Goal: Transaction & Acquisition: Purchase product/service

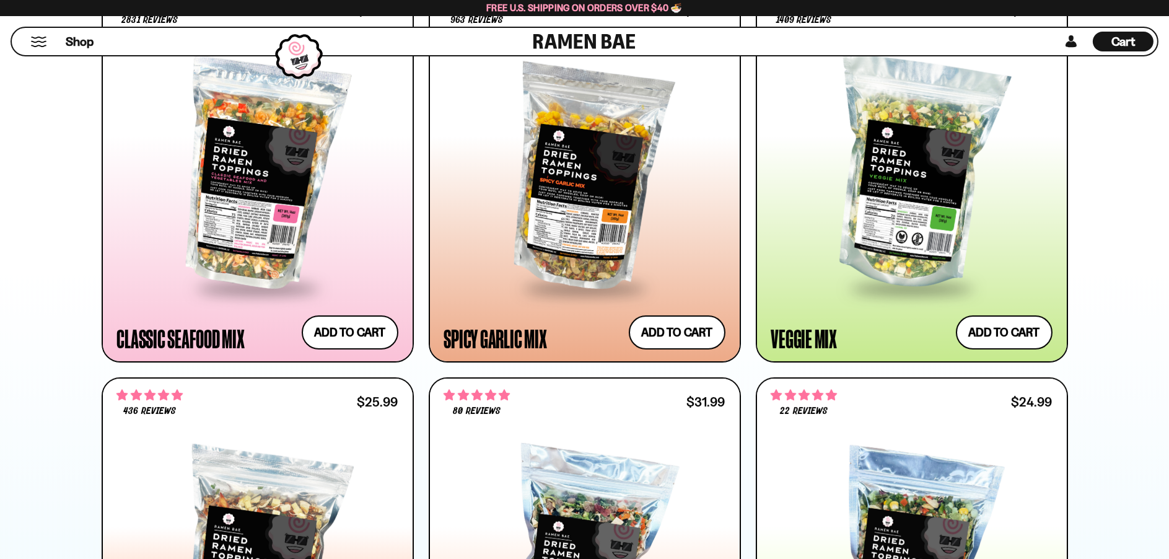
scroll to position [991, 0]
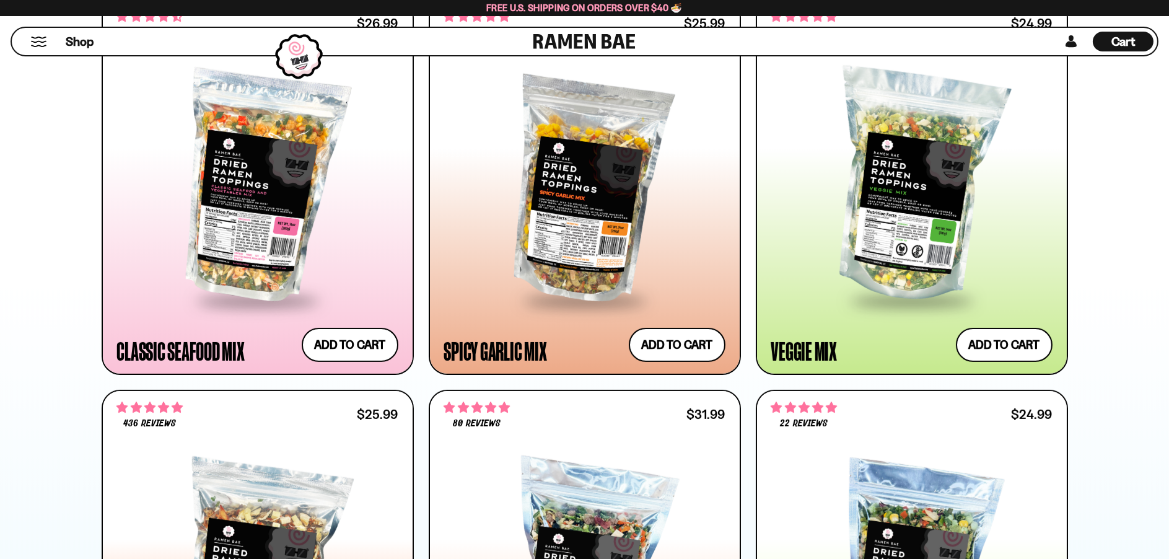
scroll to position [744, 0]
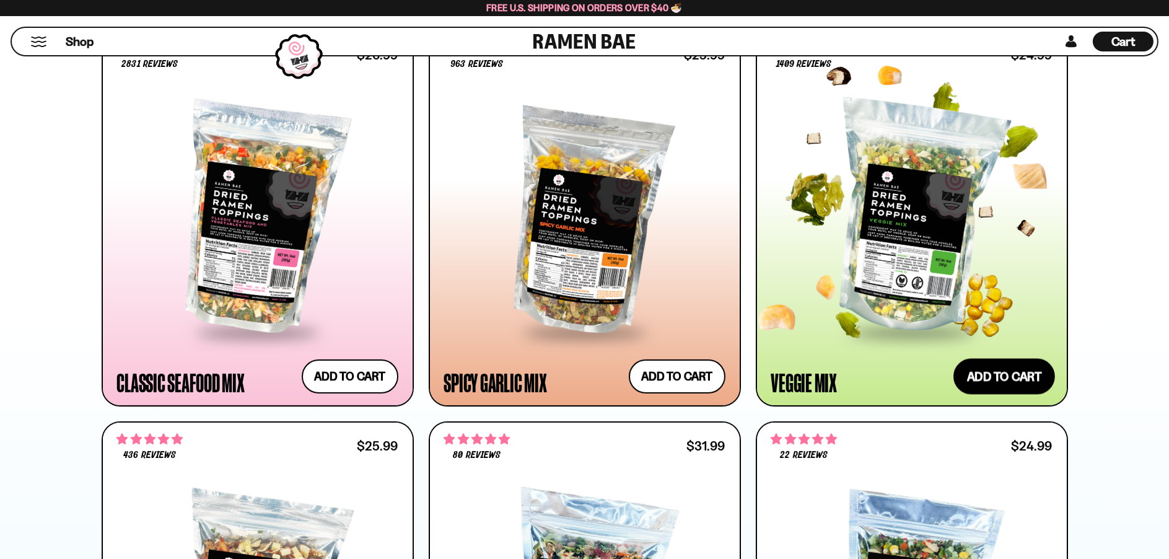
click at [979, 372] on button "Add to cart Add ― Regular price $24.99 Regular price Sale price $24.99 Unit pri…" at bounding box center [1005, 376] width 102 height 36
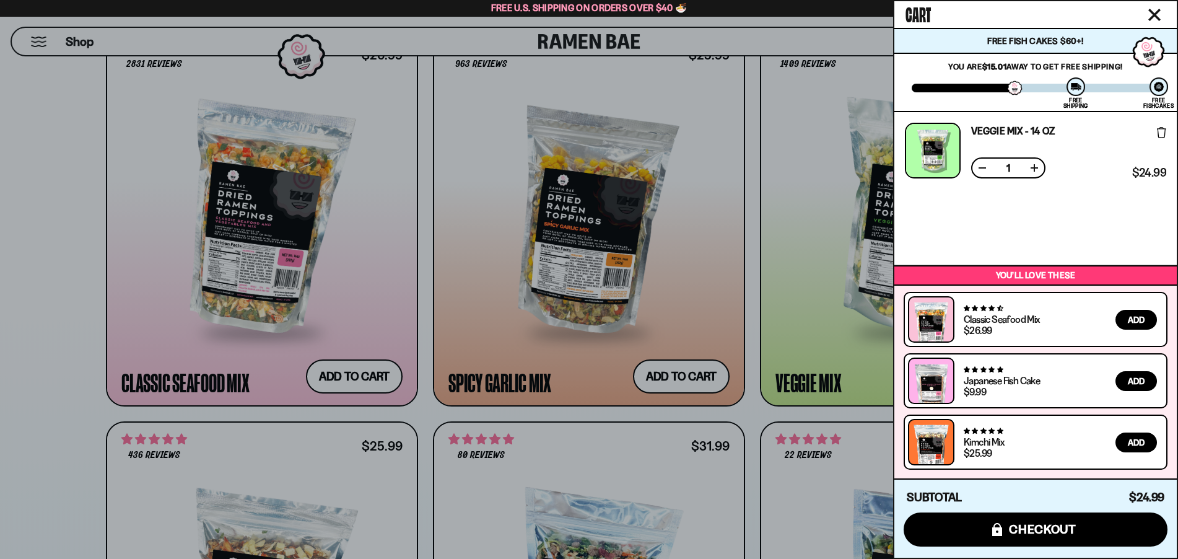
click at [172, 455] on div at bounding box center [589, 279] width 1178 height 559
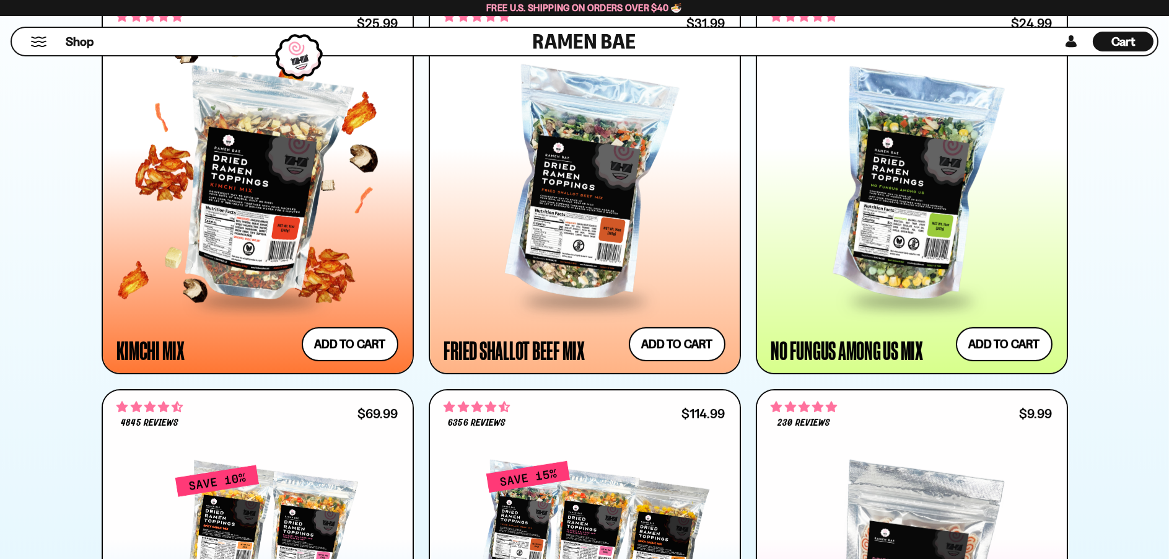
scroll to position [1177, 0]
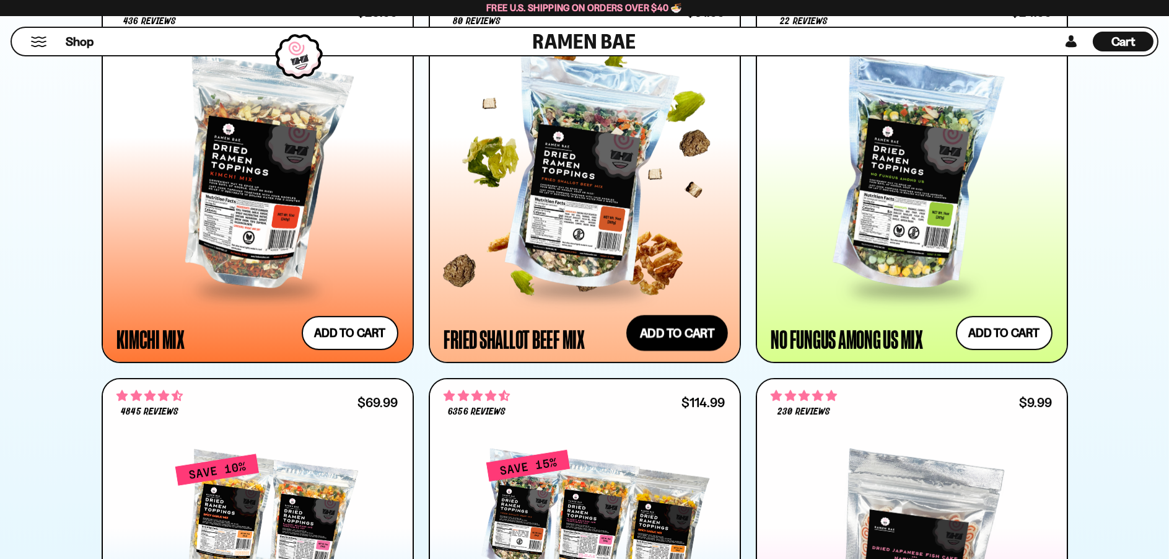
click at [710, 330] on button "Add to cart Add ― Regular price $31.99 Regular price Sale price $31.99 Unit pri…" at bounding box center [677, 333] width 102 height 36
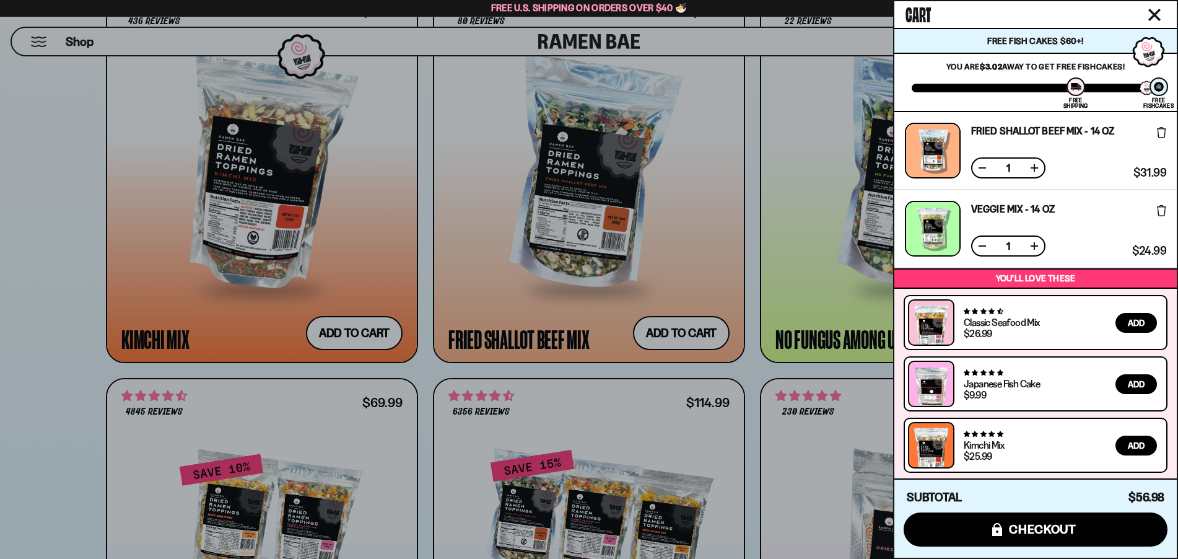
click at [786, 296] on div at bounding box center [589, 279] width 1178 height 559
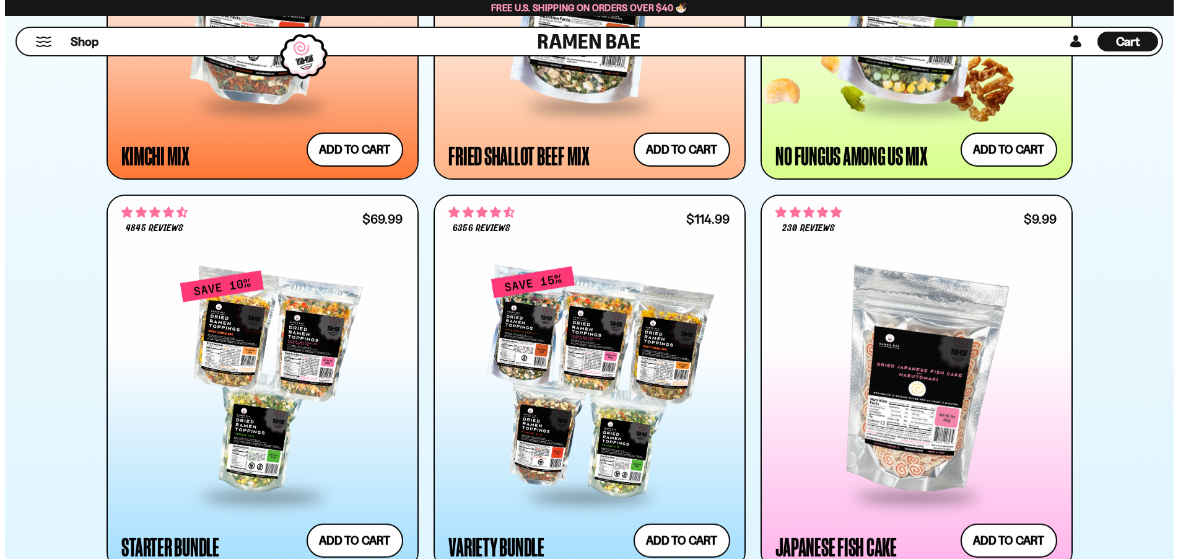
scroll to position [1363, 0]
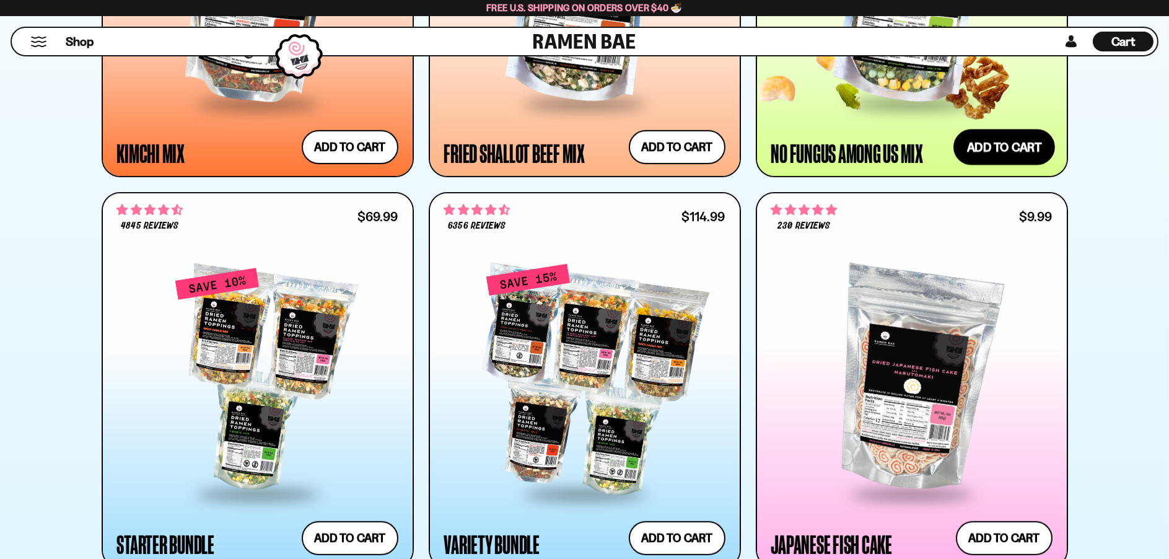
click at [976, 155] on button "Add to cart Add ― Regular price $24.99 Regular price Sale price $24.99 Unit pri…" at bounding box center [1005, 147] width 102 height 36
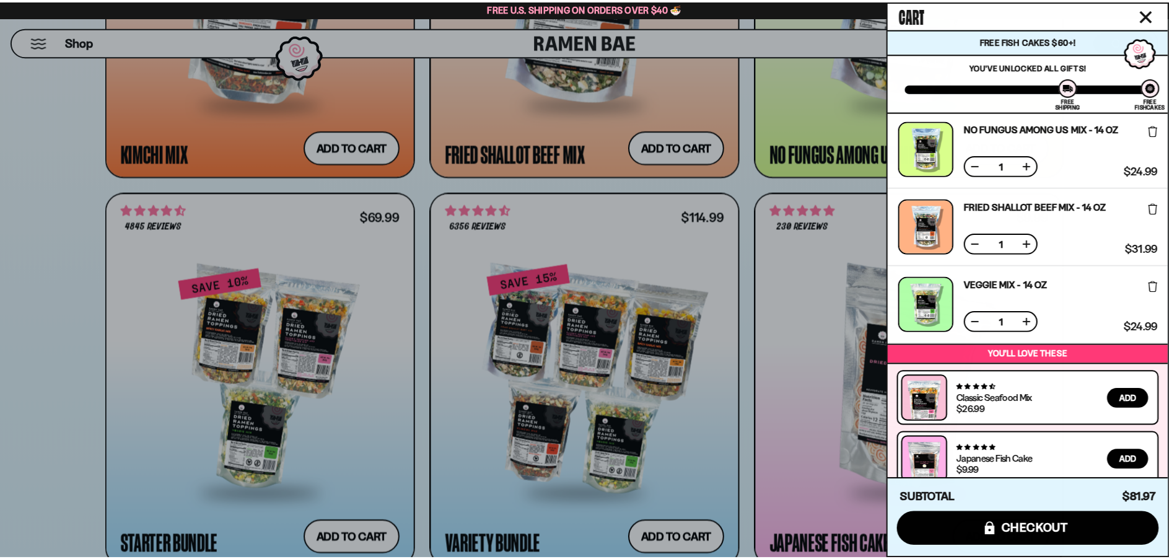
scroll to position [159, 0]
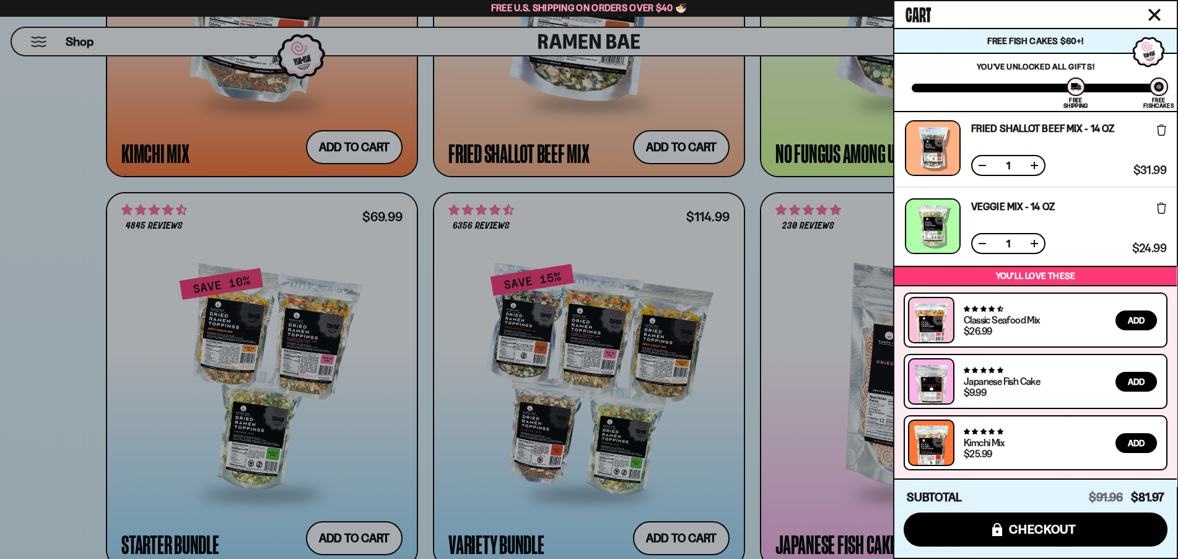
click at [176, 421] on div at bounding box center [589, 279] width 1178 height 559
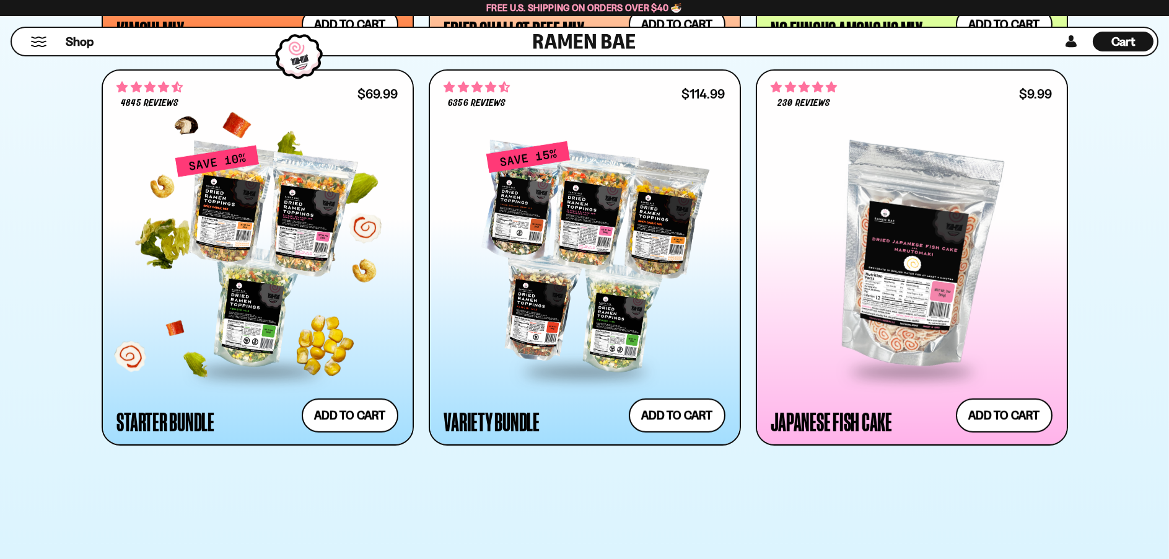
scroll to position [1487, 0]
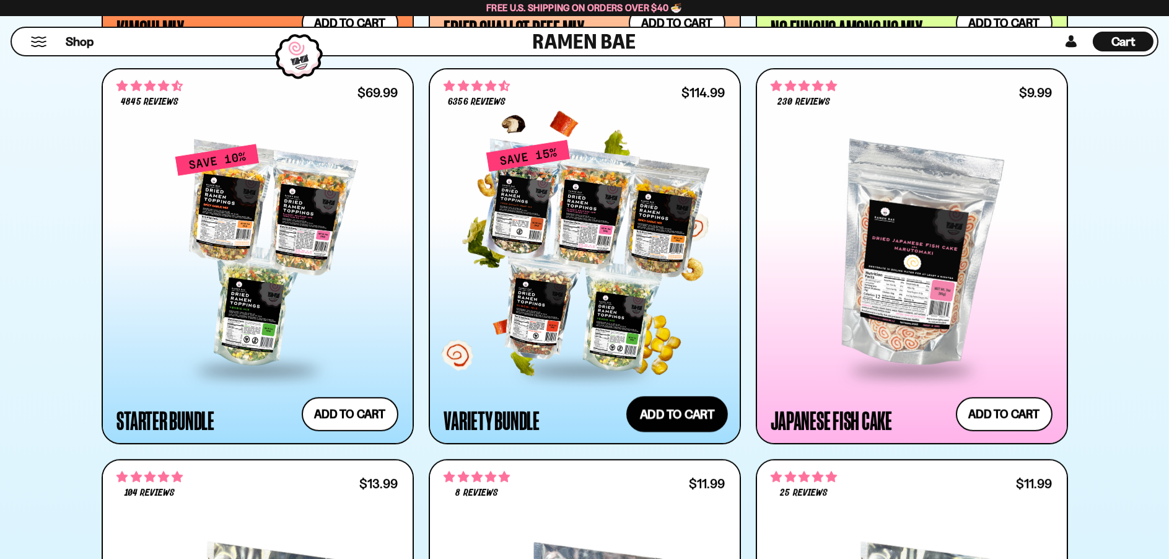
click at [660, 405] on button "Add to cart Add ― Regular price $114.99 Regular price $135.95 USD Sale price $1…" at bounding box center [677, 414] width 102 height 36
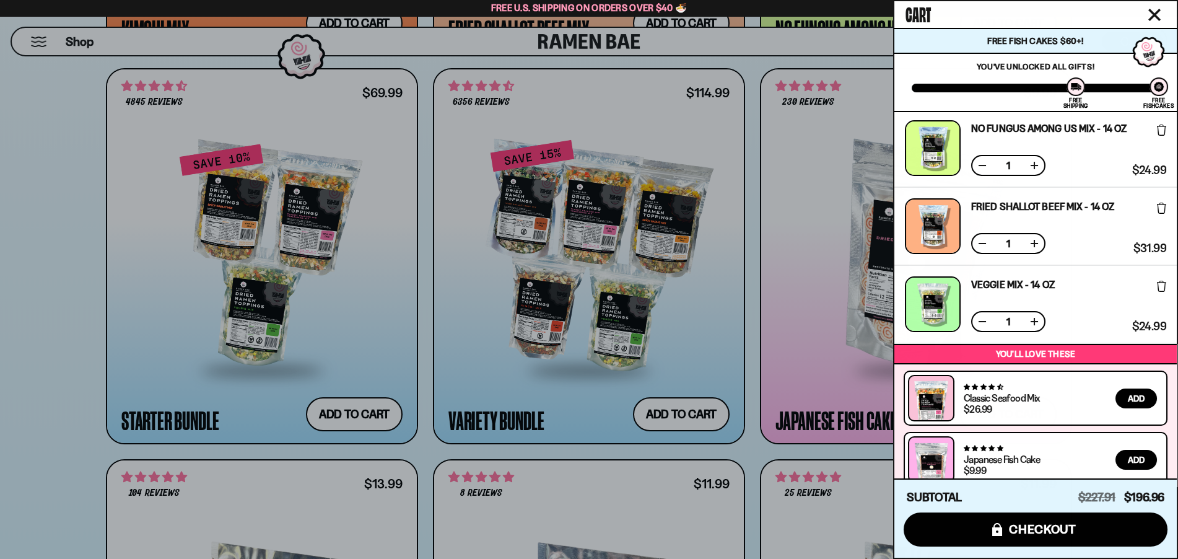
click at [701, 338] on div at bounding box center [589, 279] width 1178 height 559
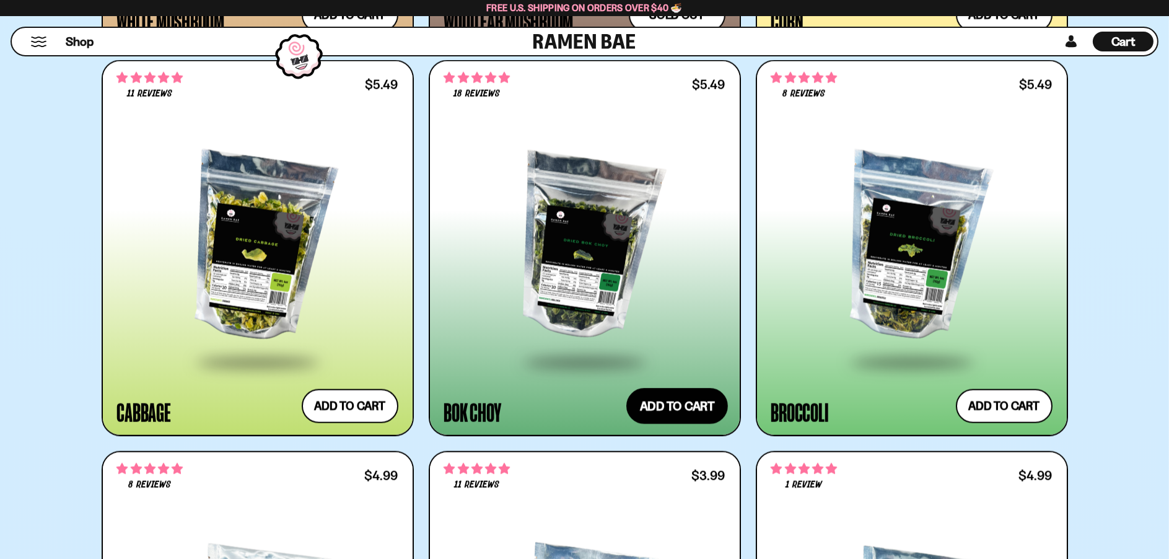
scroll to position [3408, 0]
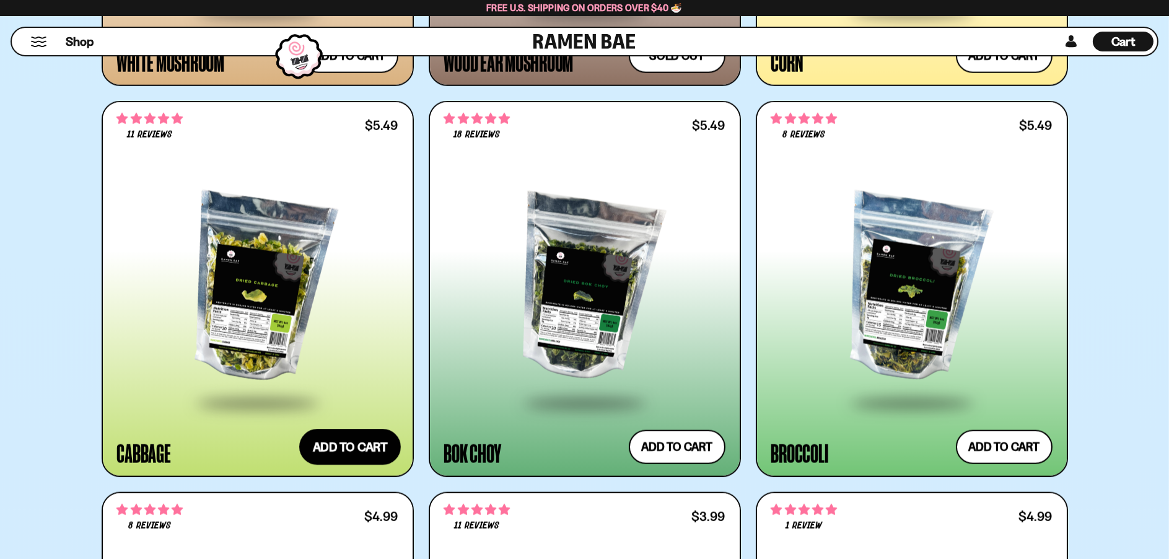
click at [337, 456] on button "Add to cart Add ― Regular price $5.49 Regular price Sale price $5.49 Unit price…" at bounding box center [350, 447] width 102 height 36
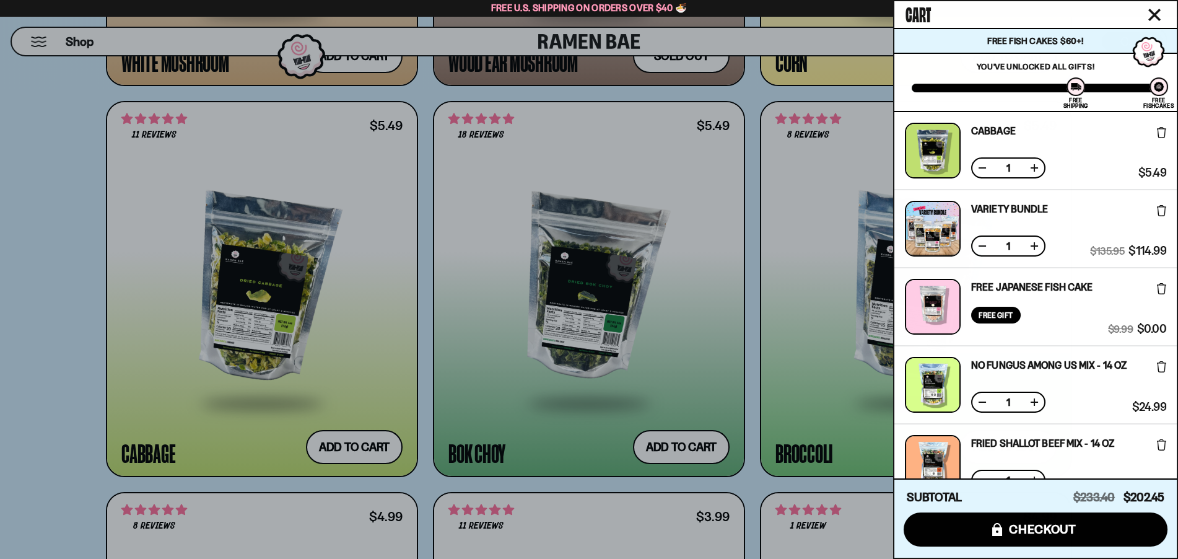
click at [698, 359] on div at bounding box center [589, 279] width 1178 height 559
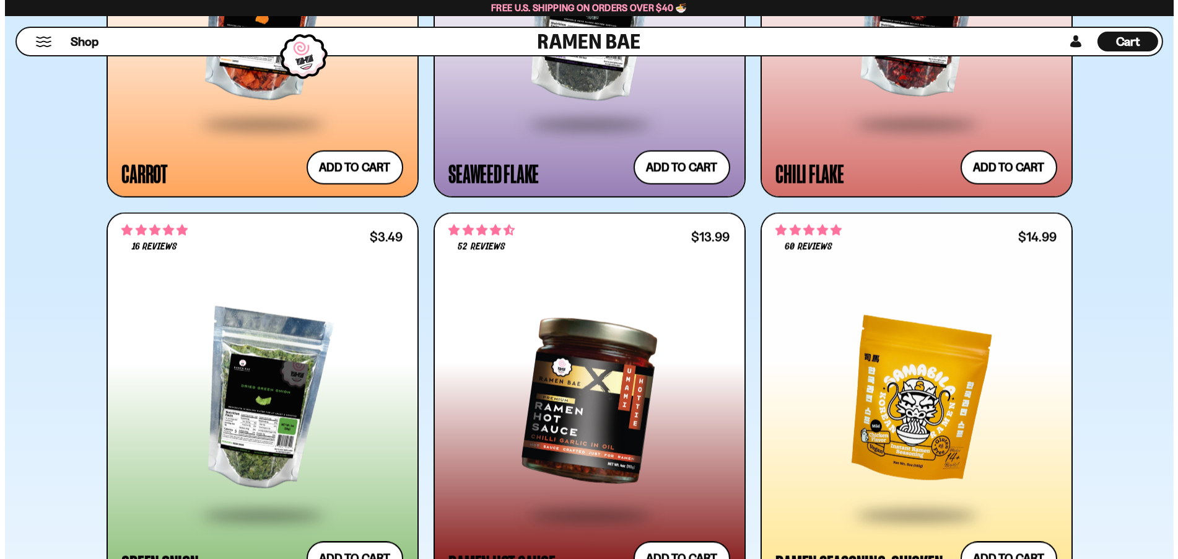
scroll to position [4213, 0]
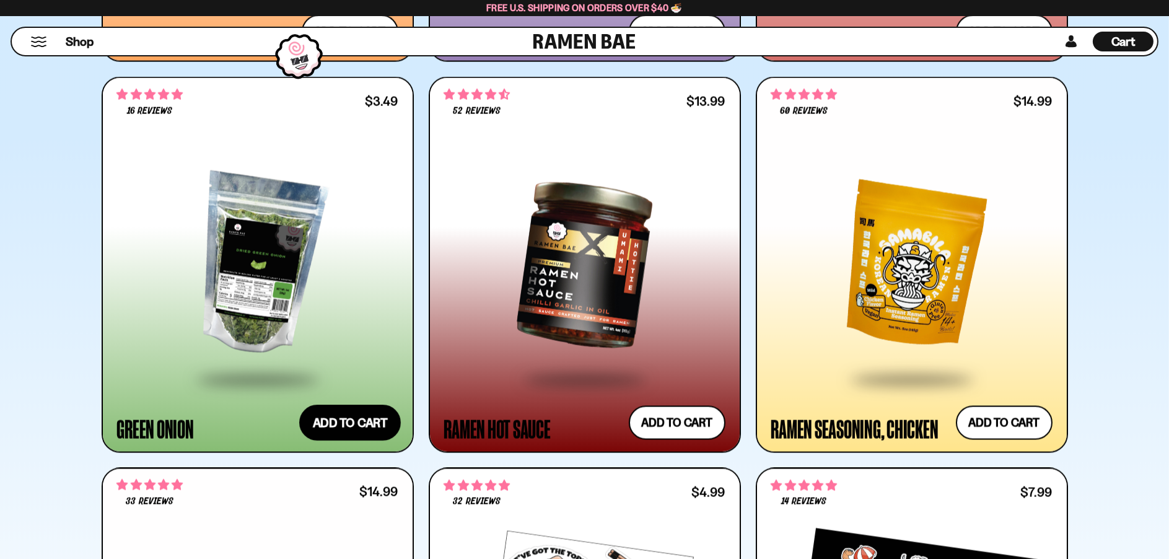
click at [379, 424] on button "Add to cart Add ― Regular price $3.49 Regular price Sale price $3.49 Unit price…" at bounding box center [350, 423] width 102 height 36
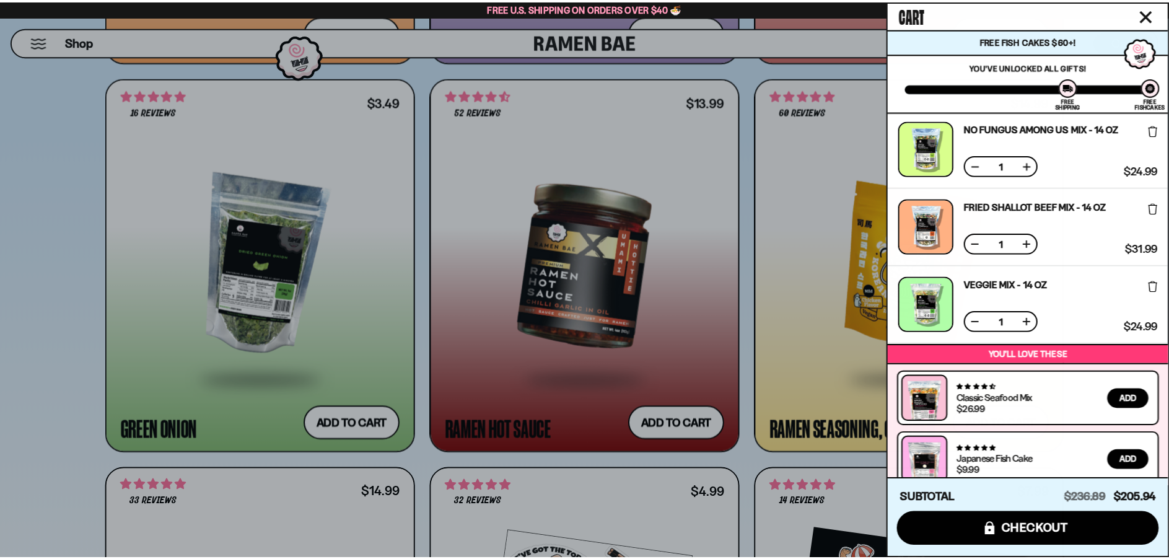
scroll to position [393, 0]
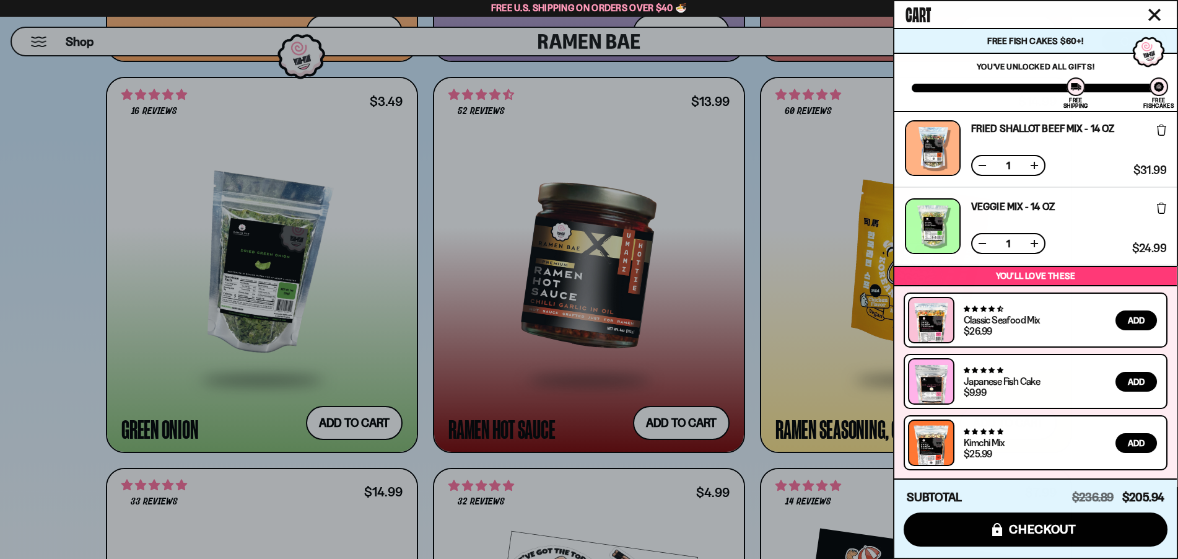
click at [689, 330] on div at bounding box center [589, 279] width 1178 height 559
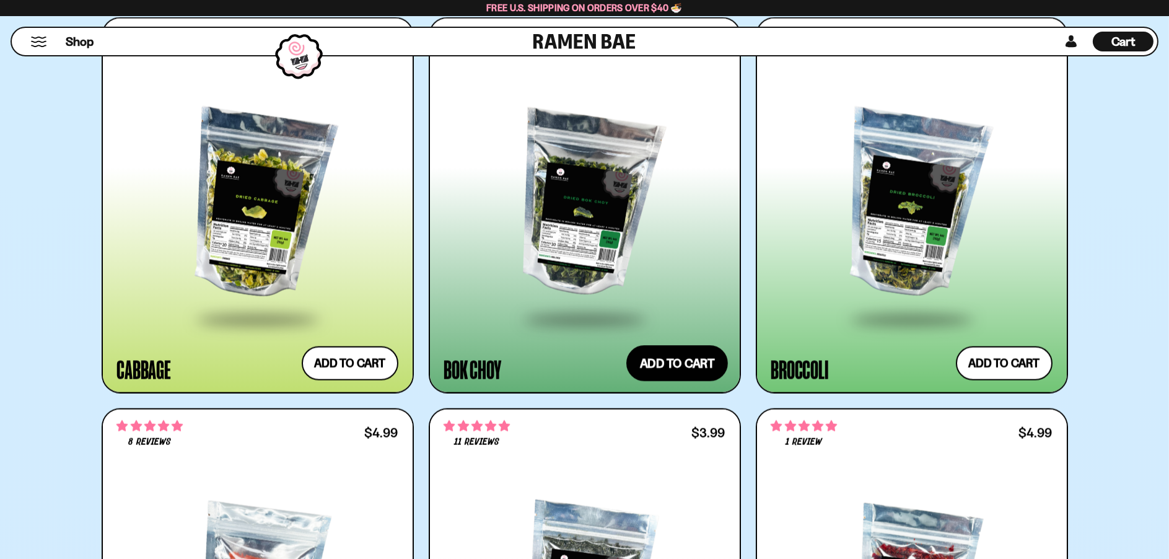
scroll to position [3470, 0]
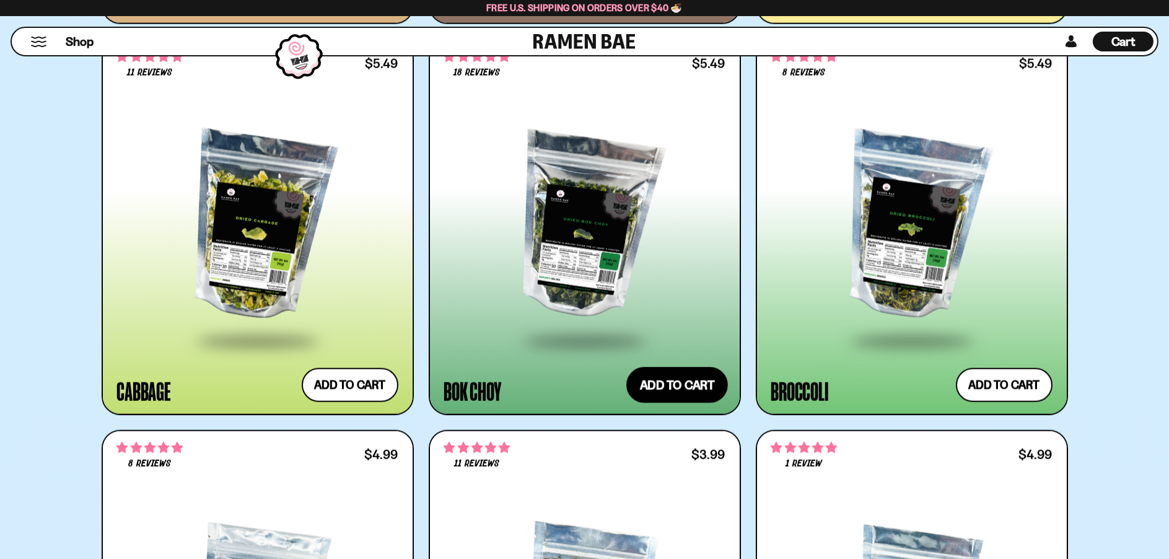
click at [684, 375] on button "Add to cart Add ― Regular price $5.49 Regular price Sale price $5.49 Unit price…" at bounding box center [677, 385] width 102 height 36
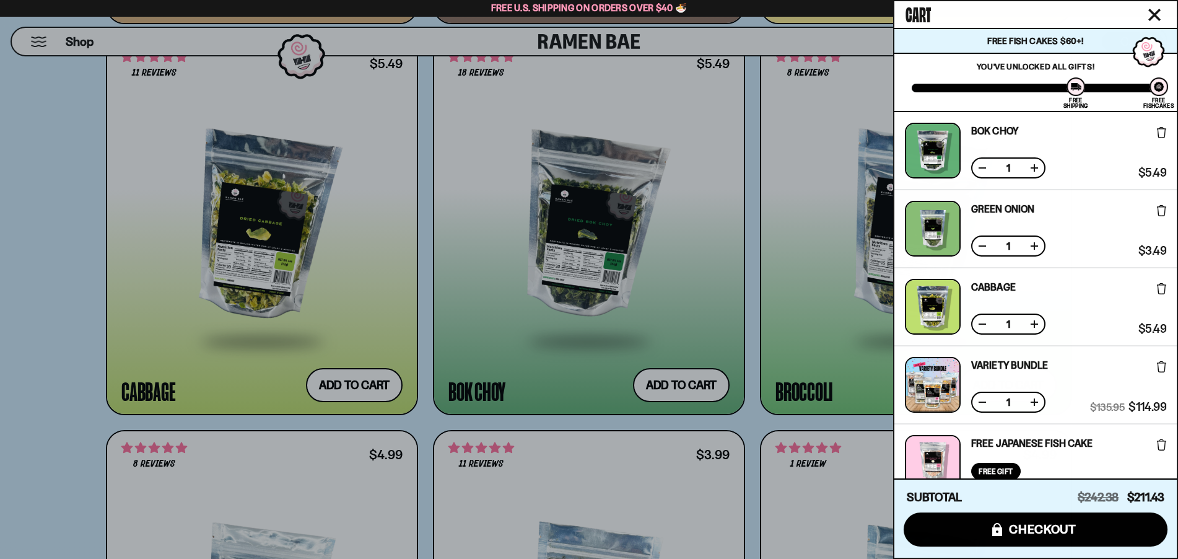
click at [689, 260] on div at bounding box center [589, 279] width 1178 height 559
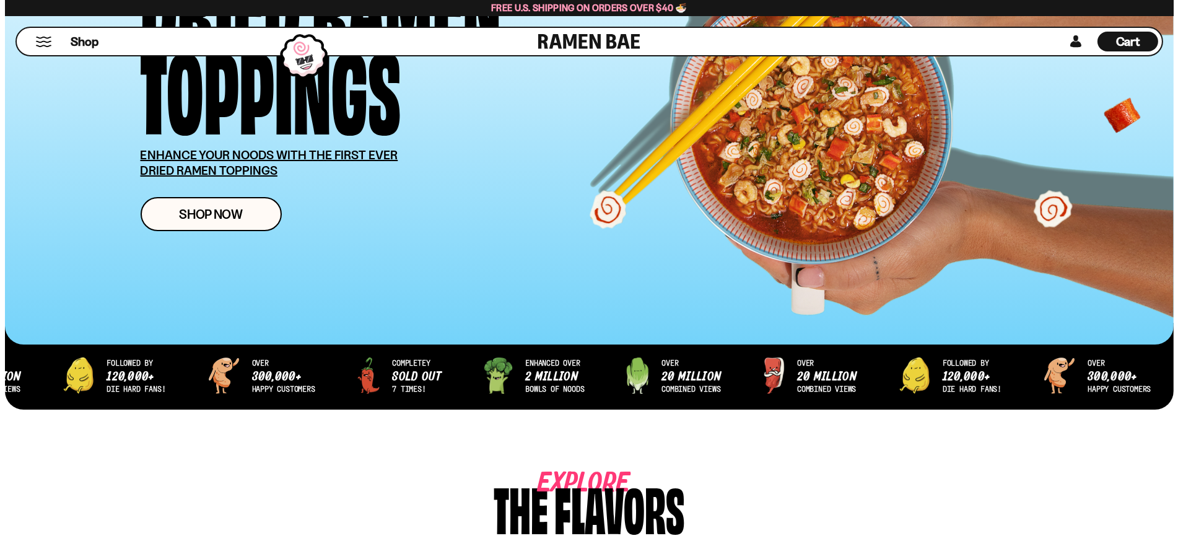
scroll to position [186, 0]
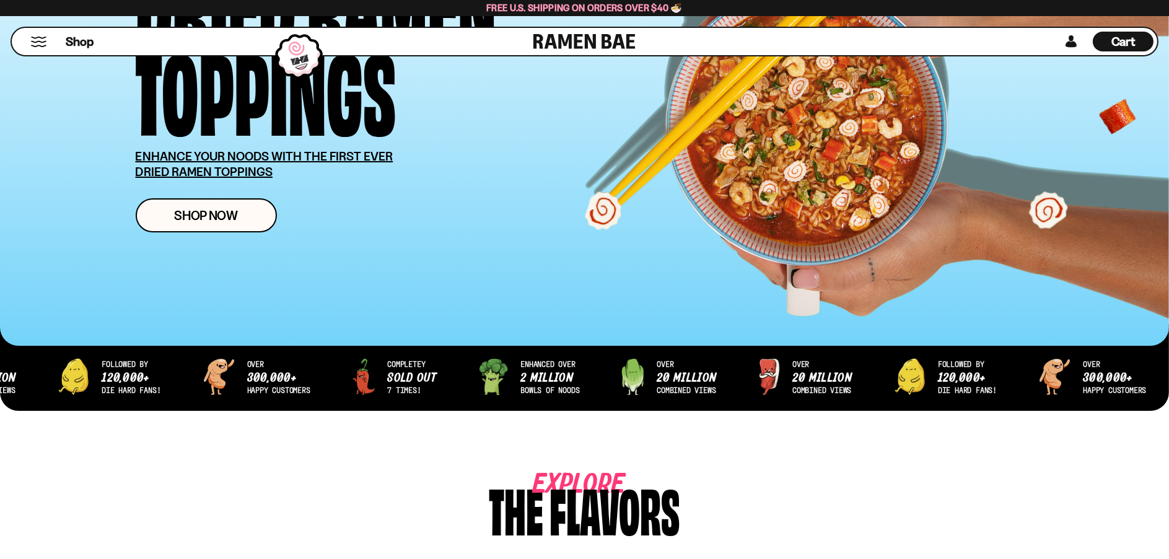
click at [1141, 46] on div "Cart D0381C2F-513E-4F90-8A41-6F0A75DCBAAA" at bounding box center [1123, 42] width 61 height 20
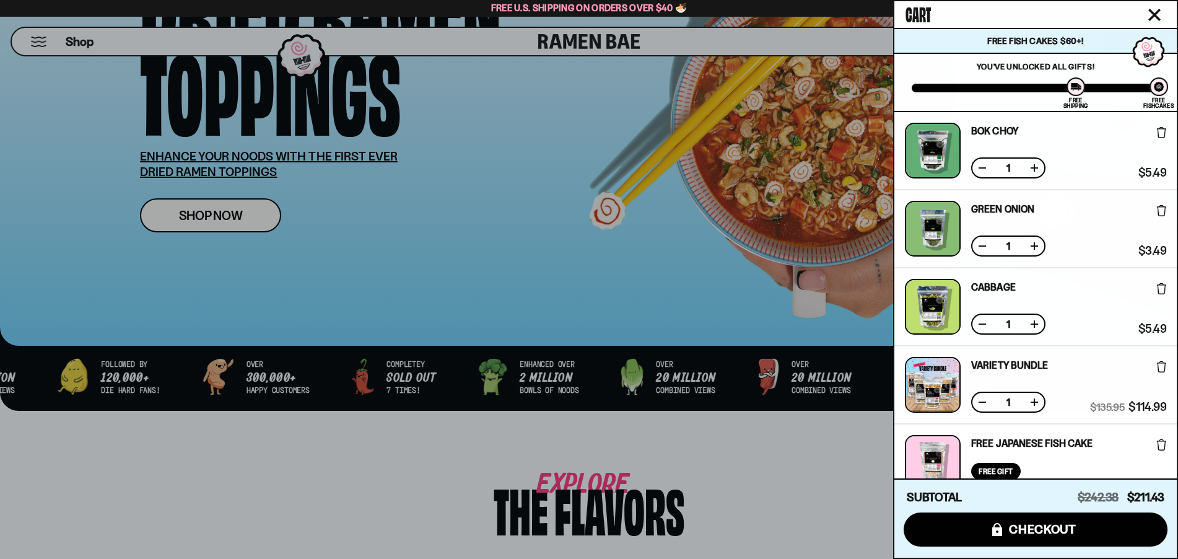
click at [1034, 242] on button at bounding box center [1035, 246] width 12 height 12
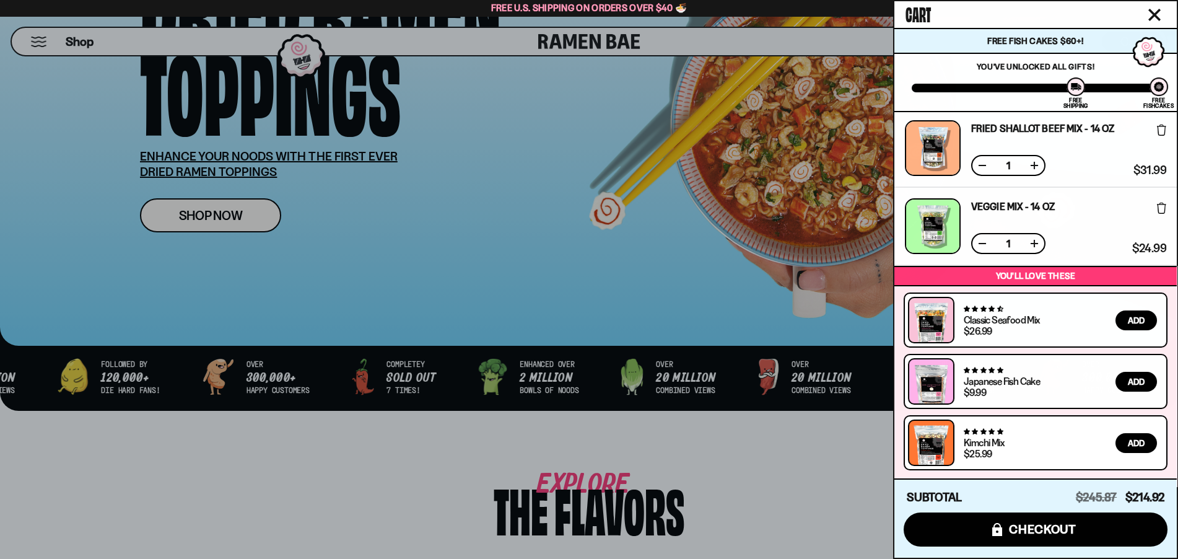
click at [919, 67] on p "You've unlocked all gifts!" at bounding box center [1036, 66] width 248 height 10
click at [1154, 12] on icon "Close cart" at bounding box center [1155, 15] width 12 height 12
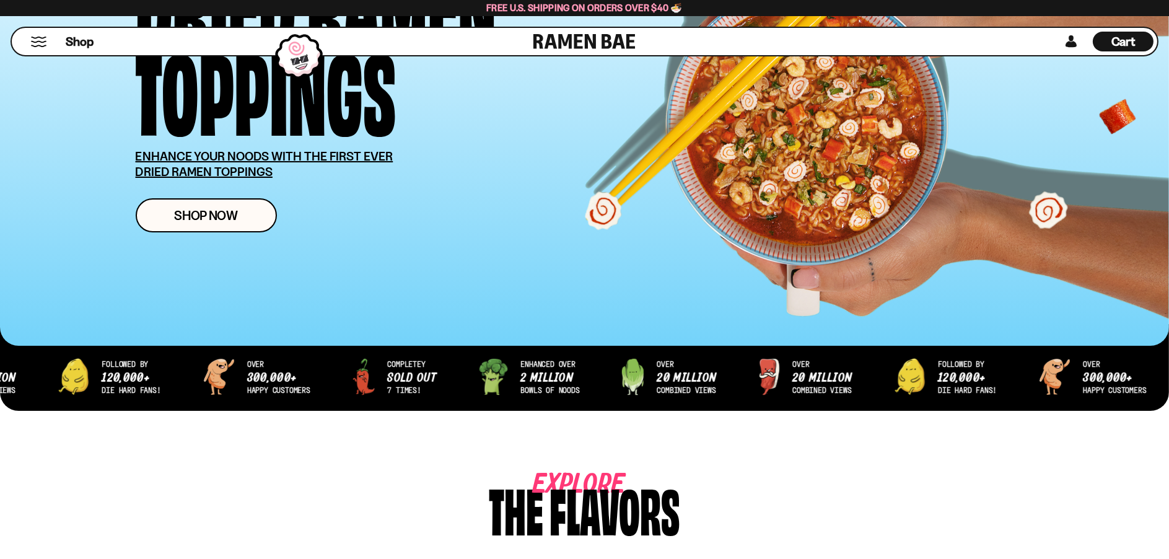
click at [1118, 42] on span "Cart" at bounding box center [1124, 41] width 24 height 15
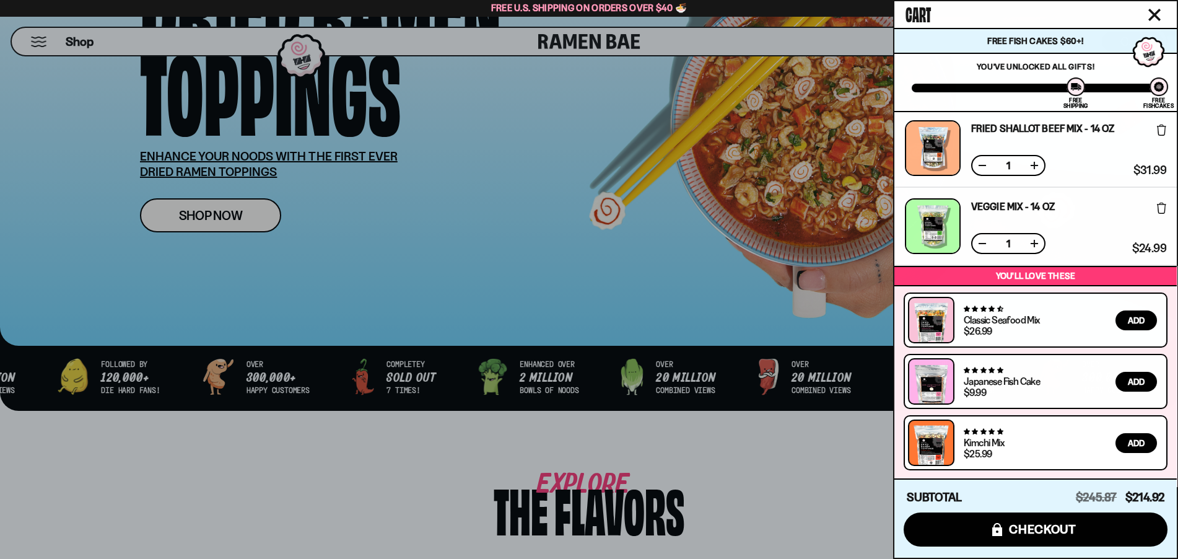
click at [979, 169] on button at bounding box center [982, 165] width 12 height 12
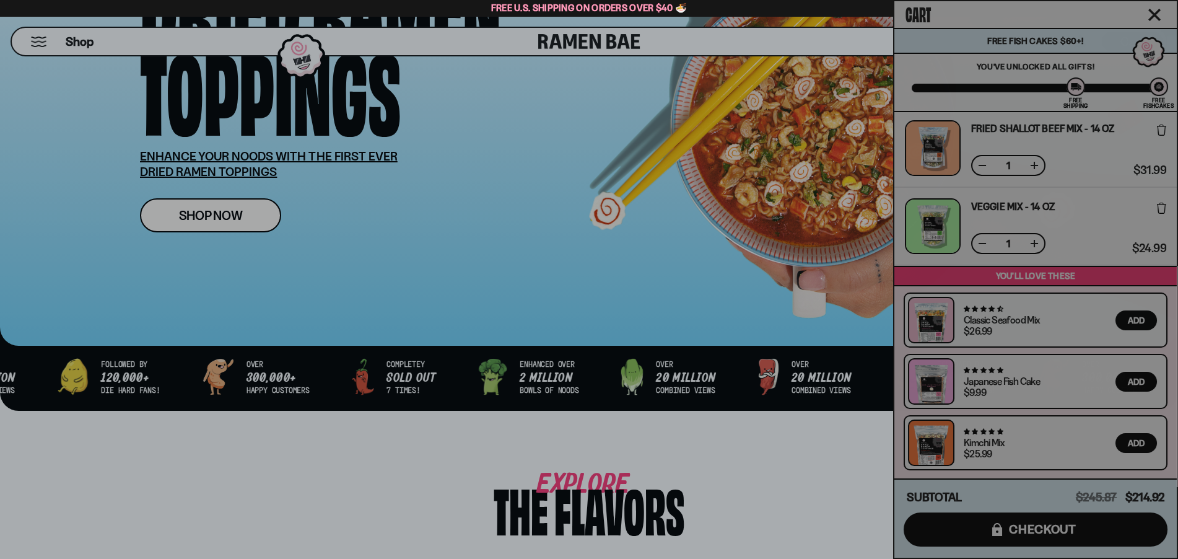
scroll to position [393, 0]
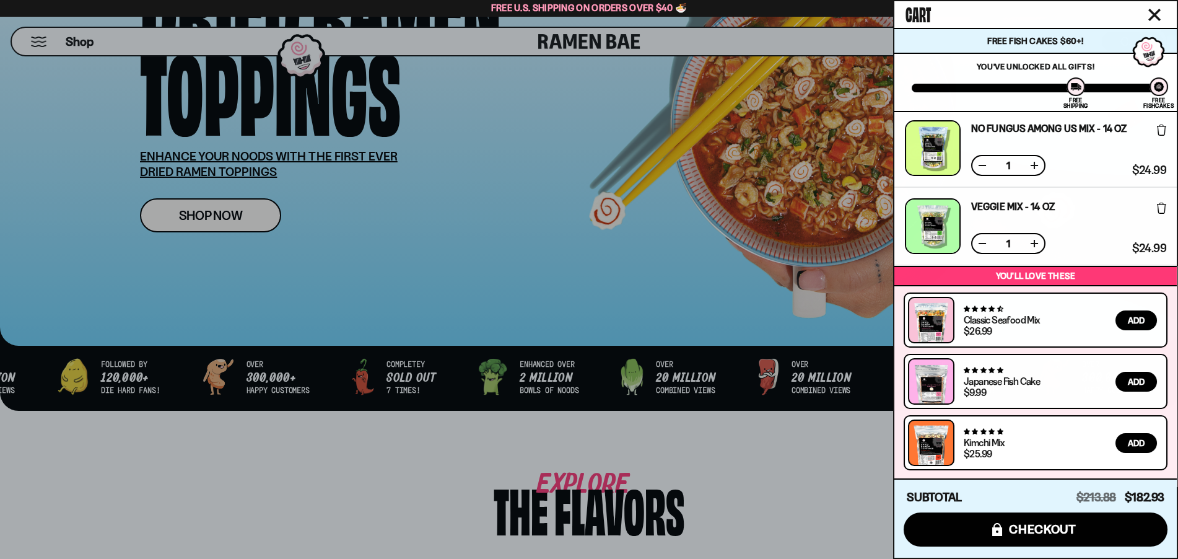
click at [979, 167] on button at bounding box center [982, 165] width 12 height 12
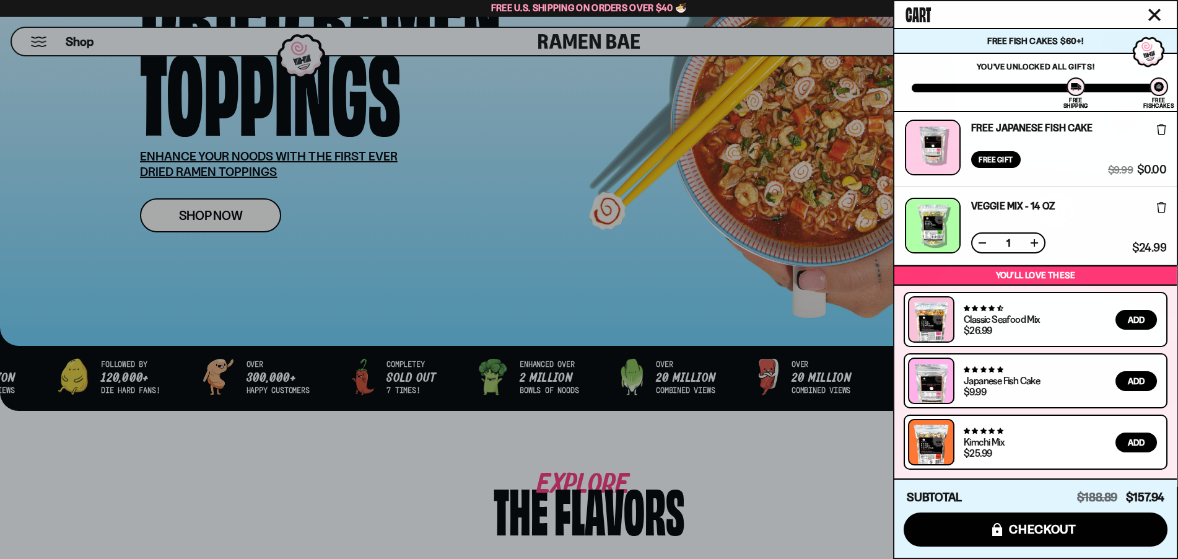
scroll to position [315, 0]
click at [986, 239] on button at bounding box center [982, 243] width 12 height 12
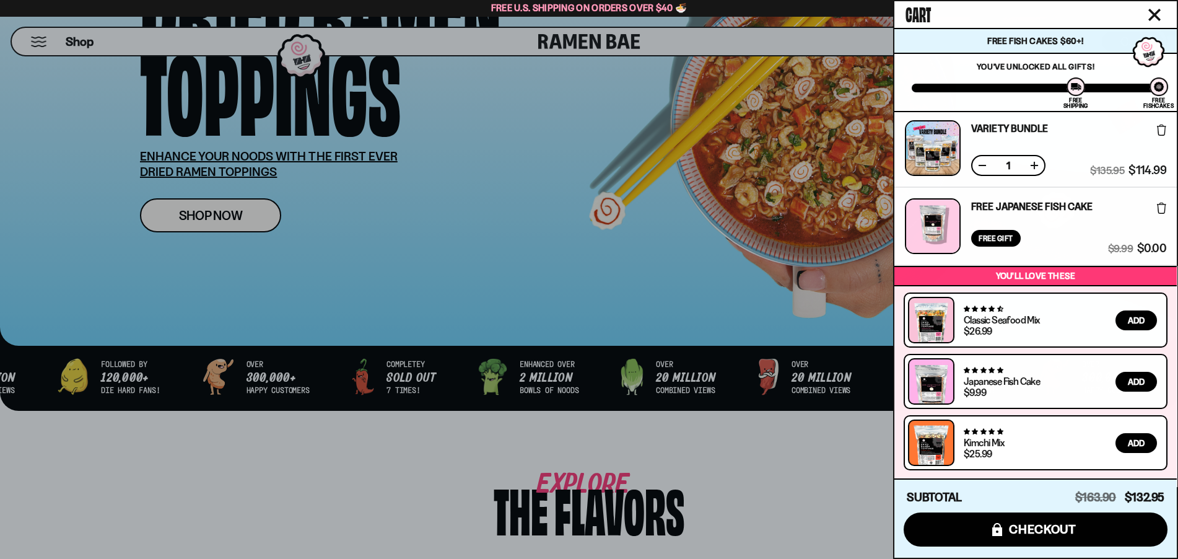
scroll to position [0, 0]
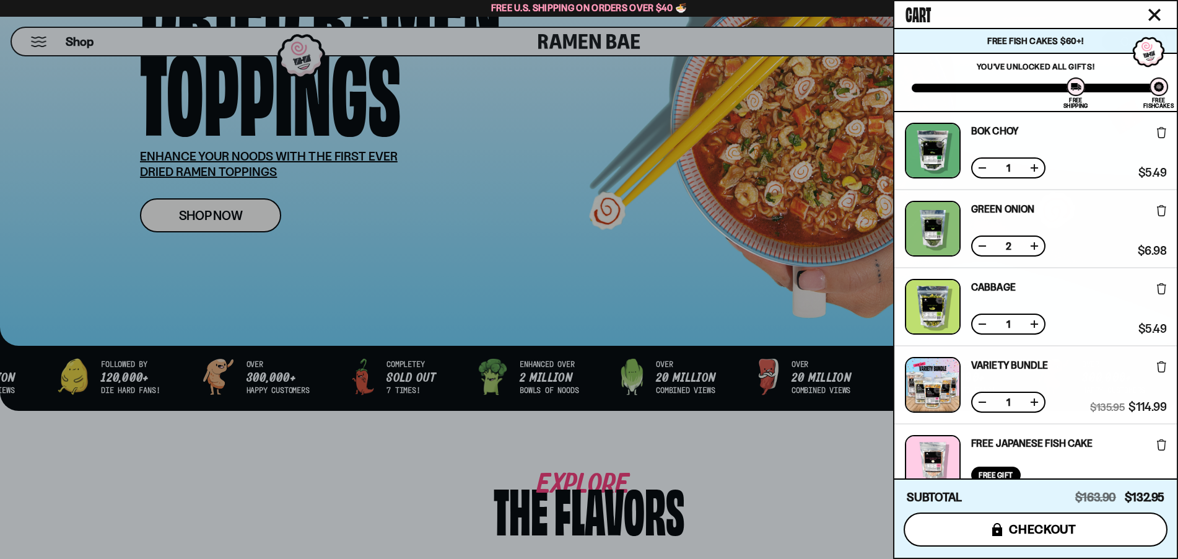
click at [1079, 538] on button "icons8-lock checkout" at bounding box center [1036, 529] width 264 height 34
